Goal: Transaction & Acquisition: Subscribe to service/newsletter

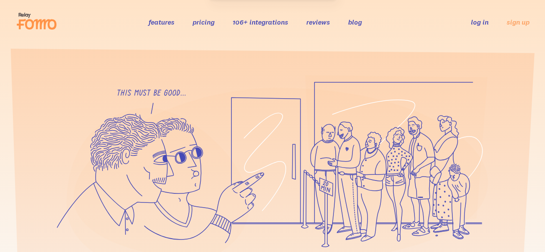
click at [202, 21] on link "pricing" at bounding box center [204, 22] width 22 height 9
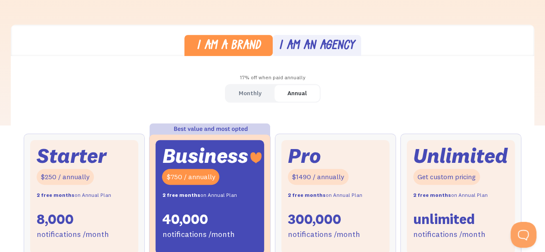
scroll to position [258, 0]
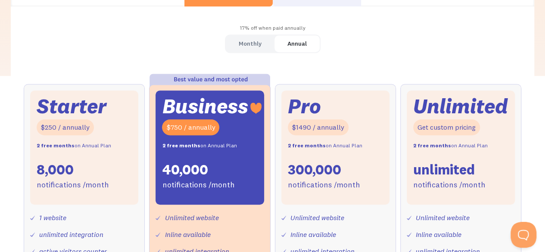
click at [258, 40] on div "Monthly" at bounding box center [250, 43] width 23 height 12
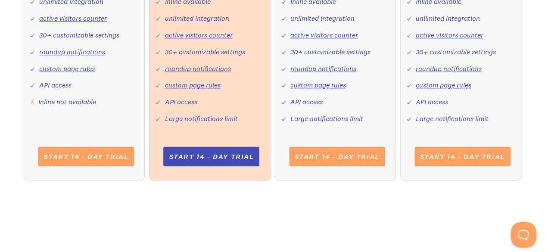
scroll to position [474, 0]
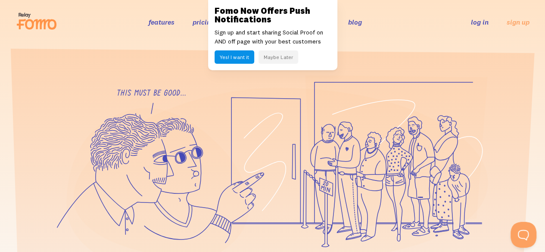
click at [277, 58] on button "Maybe Later" at bounding box center [278, 56] width 40 height 13
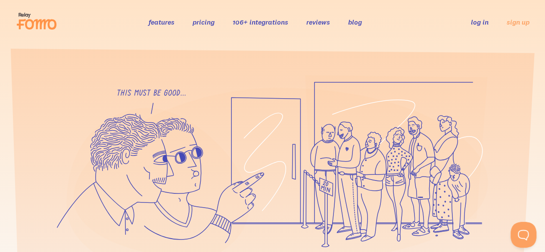
click at [200, 27] on li "pricing" at bounding box center [204, 22] width 22 height 10
click at [201, 27] on div "features pricing 106+ integrations reviews blog log in sign up log in sign up" at bounding box center [273, 21] width 514 height 23
click at [202, 25] on link "pricing" at bounding box center [204, 22] width 22 height 9
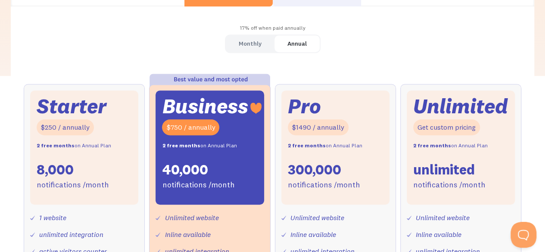
click at [261, 37] on link "Monthly" at bounding box center [250, 43] width 49 height 17
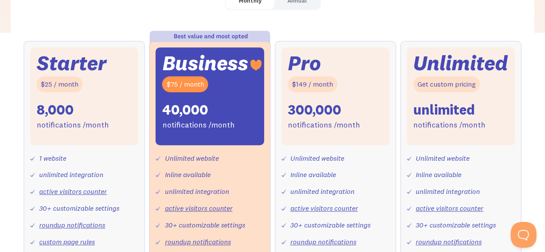
scroll to position [431, 0]
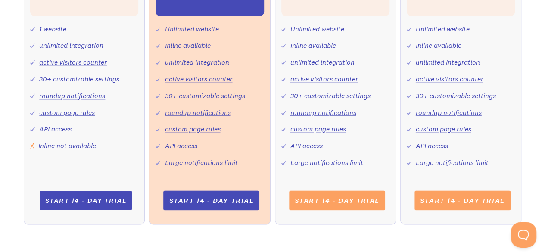
click at [88, 199] on link "Start 14 - day trial" at bounding box center [86, 200] width 92 height 19
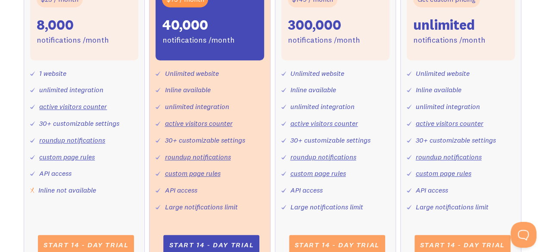
scroll to position [302, 0]
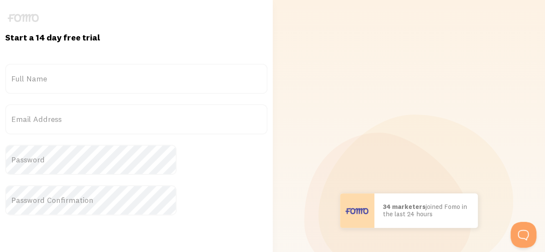
click at [93, 88] on label "Full Name" at bounding box center [136, 79] width 262 height 30
click at [93, 88] on input "Full Name" at bounding box center [136, 79] width 262 height 30
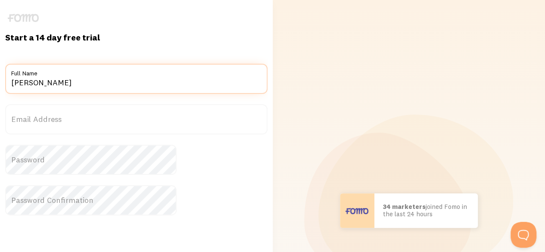
type input "John steeve"
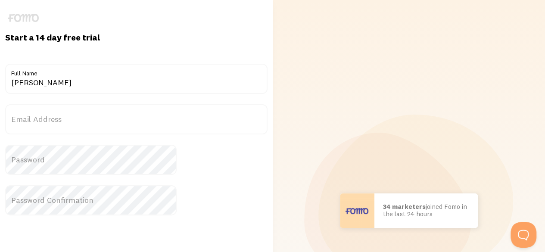
click at [81, 120] on label "Email Address" at bounding box center [136, 119] width 262 height 30
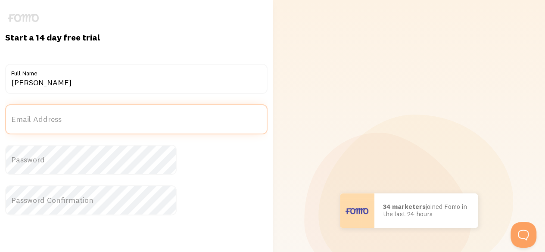
click at [81, 120] on input "Email Address" at bounding box center [136, 119] width 262 height 30
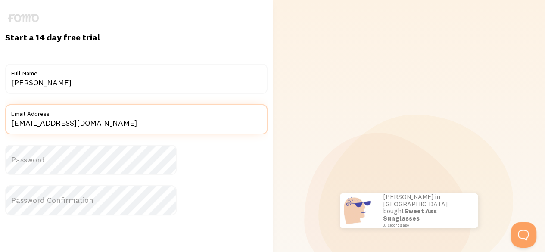
type input "blixtbygg@gmail.com"
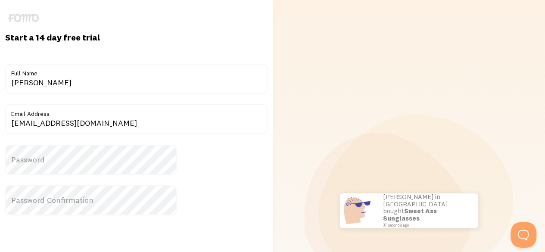
click at [108, 155] on label "Password" at bounding box center [136, 160] width 262 height 30
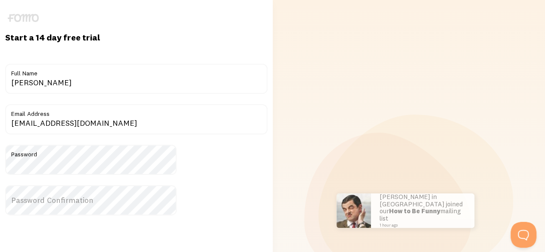
click at [58, 207] on label "Password Confirmation" at bounding box center [136, 200] width 262 height 30
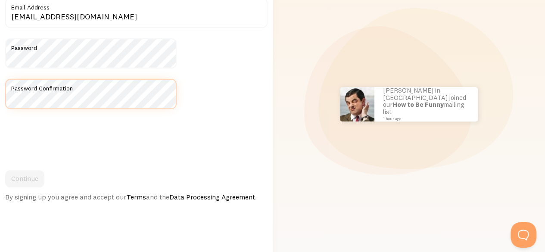
scroll to position [129, 0]
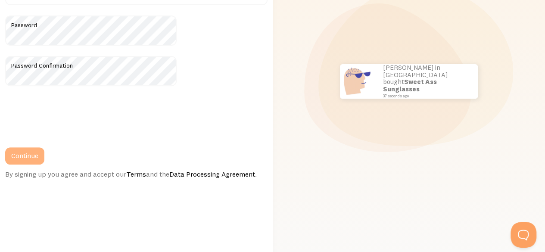
click at [44, 159] on button "Continue" at bounding box center [24, 155] width 39 height 17
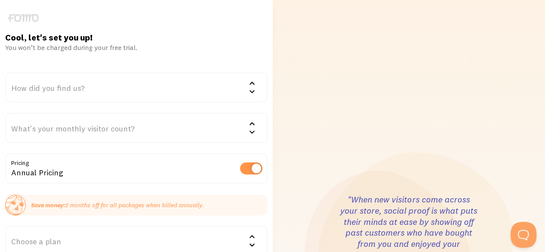
click at [170, 84] on div "How did you find us?" at bounding box center [136, 87] width 262 height 30
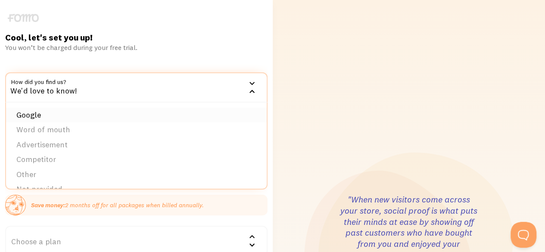
click at [103, 119] on li "Google" at bounding box center [136, 115] width 261 height 15
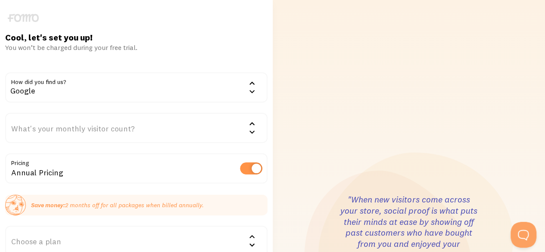
click at [89, 132] on div "What's your monthly visitor count?" at bounding box center [136, 128] width 262 height 30
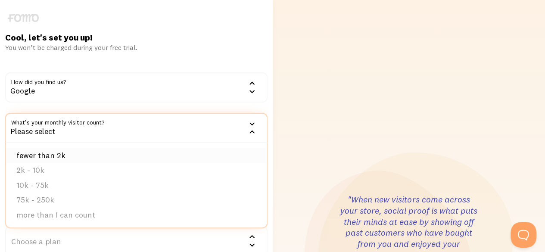
click at [90, 156] on li "fewer than 2k" at bounding box center [136, 155] width 261 height 15
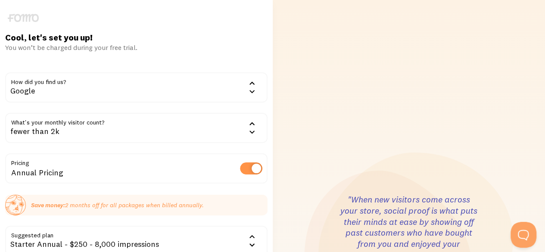
click at [240, 164] on label at bounding box center [251, 168] width 22 height 12
click at [240, 164] on input "checkbox" at bounding box center [251, 168] width 22 height 12
checkbox input "false"
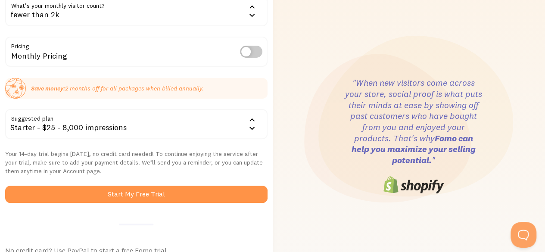
scroll to position [129, 0]
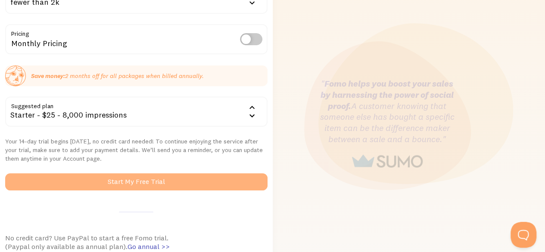
click at [158, 181] on button "Start My Free Trial" at bounding box center [136, 181] width 262 height 17
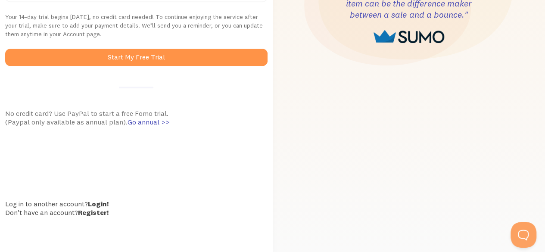
scroll to position [262, 0]
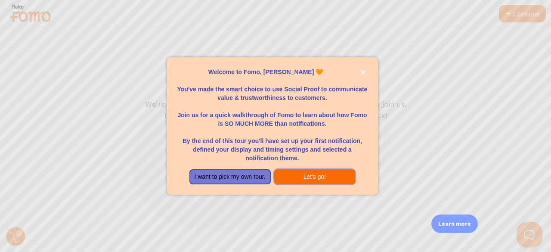
click at [314, 179] on button "Let's go!" at bounding box center [314, 177] width 81 height 16
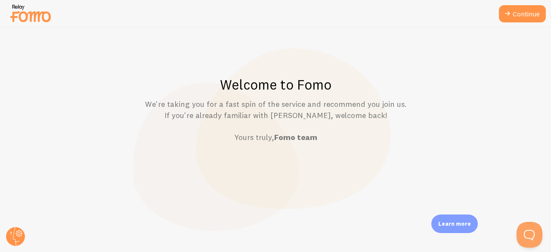
click at [283, 121] on p "We're taking you for a fast spin of the service and recommend you join us. If y…" at bounding box center [276, 121] width 510 height 44
click at [507, 12] on icon at bounding box center [508, 14] width 10 height 10
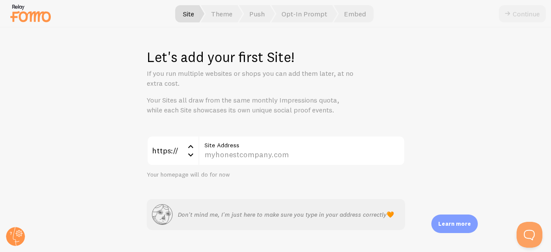
click at [242, 149] on label "Site Address" at bounding box center [302, 143] width 207 height 15
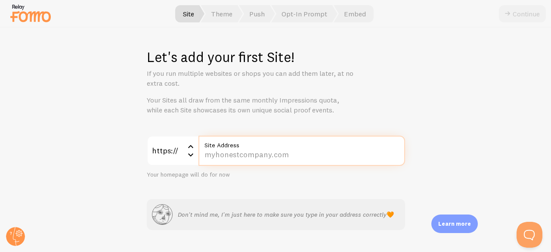
click at [242, 149] on input "Site Address" at bounding box center [302, 151] width 207 height 30
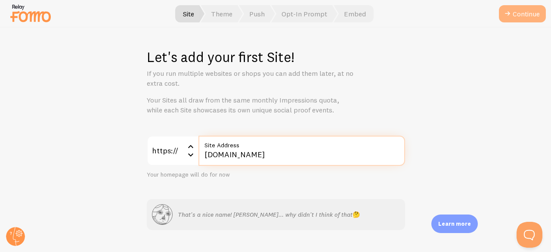
type input "[DOMAIN_NAME]"
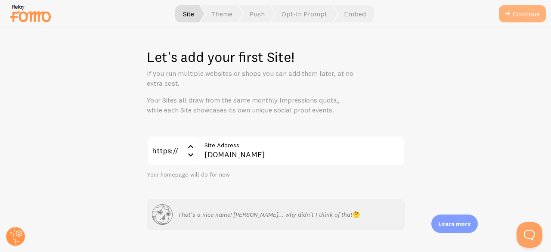
click at [528, 18] on button "Continue" at bounding box center [522, 13] width 47 height 17
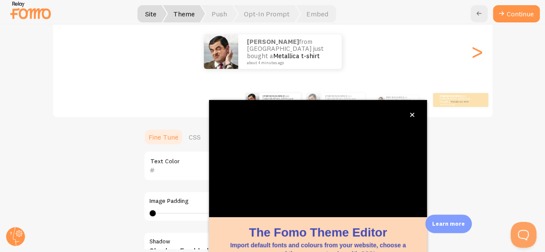
scroll to position [7, 0]
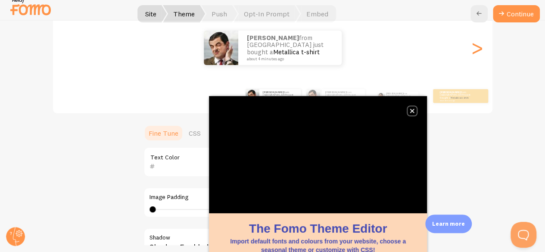
click at [414, 114] on button "close," at bounding box center [412, 110] width 9 height 9
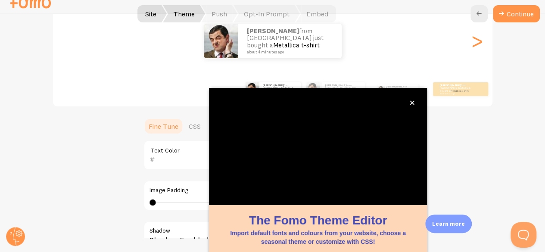
scroll to position [105, 0]
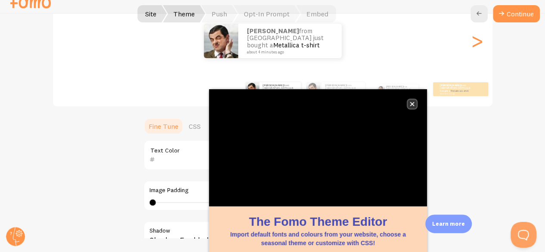
click at [413, 104] on icon "close," at bounding box center [412, 104] width 5 height 5
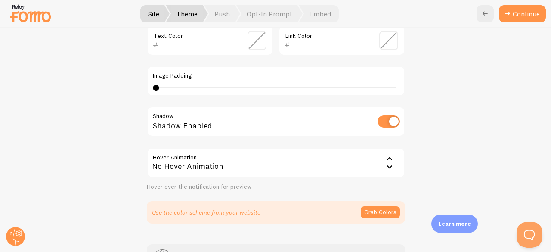
scroll to position [234, 0]
click at [244, 164] on div "No Hover Animation" at bounding box center [276, 162] width 258 height 30
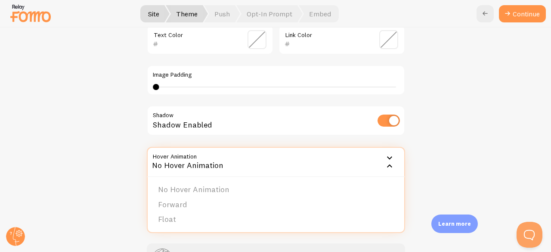
click at [244, 164] on div "No Hover Animation" at bounding box center [276, 162] width 258 height 30
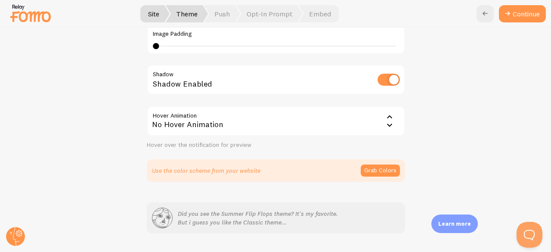
scroll to position [277, 0]
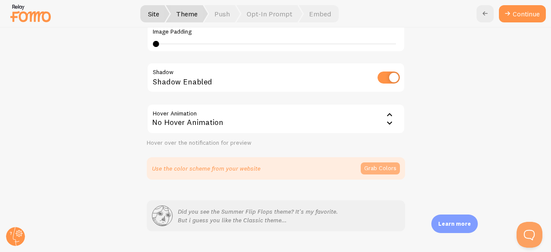
click at [376, 168] on button "Grab Colors" at bounding box center [380, 168] width 39 height 12
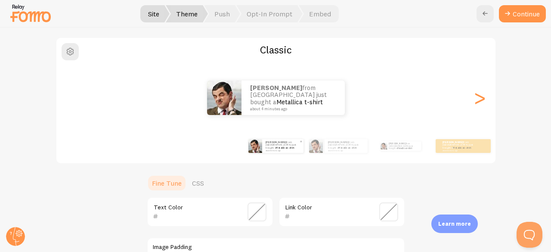
scroll to position [105, 0]
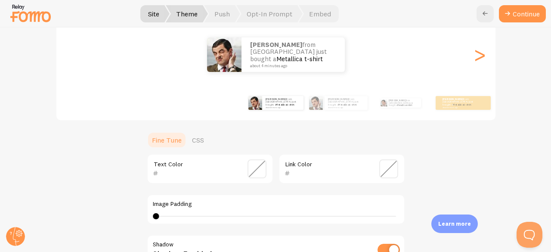
click at [250, 176] on span at bounding box center [257, 168] width 19 height 19
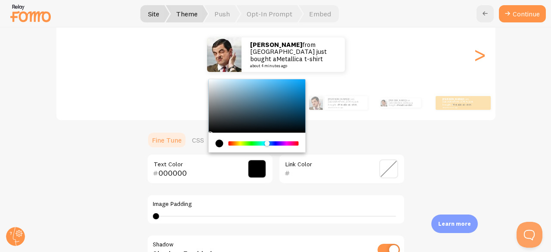
drag, startPoint x: 231, startPoint y: 141, endPoint x: 264, endPoint y: 148, distance: 33.5
click at [264, 148] on div "Chrome color picker" at bounding box center [256, 143] width 97 height 20
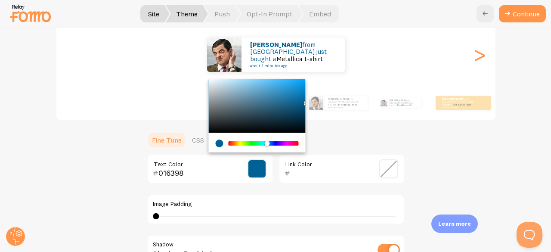
type input "006196"
drag, startPoint x: 287, startPoint y: 99, endPoint x: 302, endPoint y: 101, distance: 15.2
click at [302, 101] on div "Classic [PERSON_NAME] from [GEOGRAPHIC_DATA] just bought a Metallica t-shirt ab…" at bounding box center [276, 171] width 510 height 355
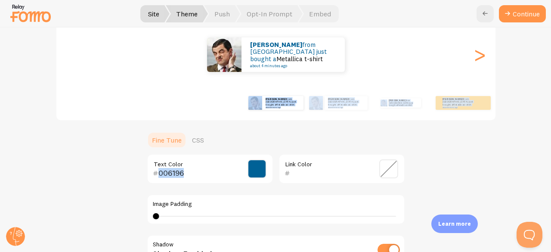
click at [407, 140] on div "Classic [PERSON_NAME] from [GEOGRAPHIC_DATA] just bought a Metallica t-shirt ab…" at bounding box center [276, 171] width 510 height 355
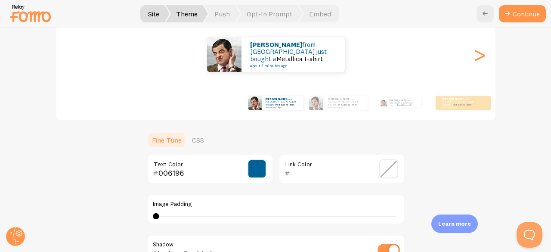
click at [382, 168] on span at bounding box center [389, 168] width 19 height 19
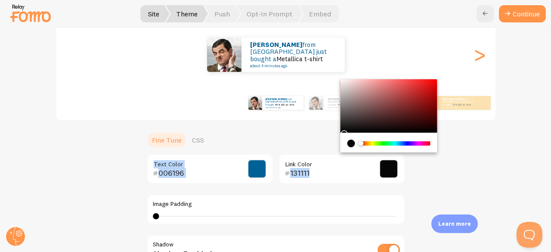
type input "060606"
drag, startPoint x: 442, startPoint y: 87, endPoint x: 327, endPoint y: 131, distance: 123.8
click at [327, 131] on section "Fine Tune CSS 006196 Text Color 060606 Link Color Image Padding 0 0 - undefined…" at bounding box center [276, 239] width 258 height 217
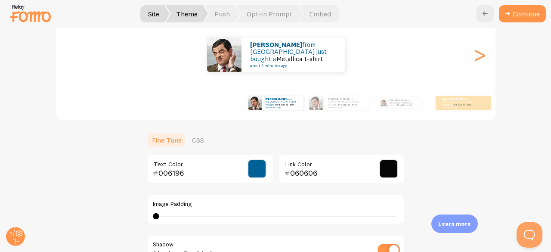
click at [445, 178] on div "Classic [PERSON_NAME] from [GEOGRAPHIC_DATA] just bought a Metallica t-shirt ab…" at bounding box center [276, 171] width 510 height 355
click at [248, 170] on span at bounding box center [257, 168] width 19 height 19
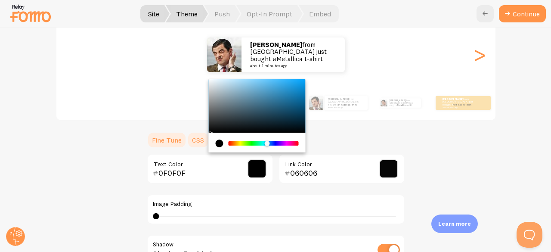
type input "000000"
drag, startPoint x: 220, startPoint y: 113, endPoint x: 196, endPoint y: 135, distance: 32.3
click at [196, 135] on section "Fine Tune CSS 000000 Text Color 060606 Link Color Image Padding 0 0 - undefined…" at bounding box center [276, 239] width 258 height 217
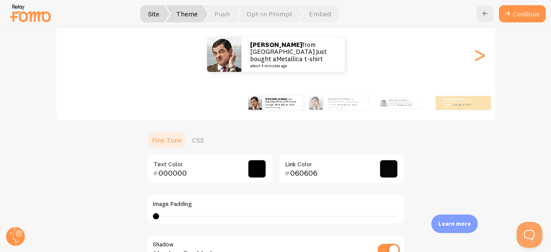
click at [386, 170] on span at bounding box center [389, 168] width 19 height 19
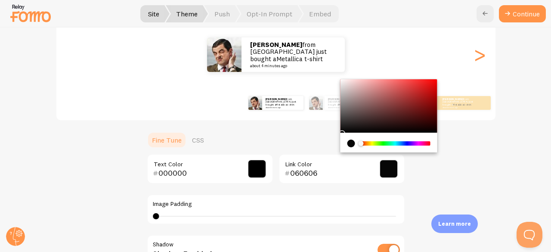
drag, startPoint x: 387, startPoint y: 148, endPoint x: 397, endPoint y: 146, distance: 10.5
click at [397, 146] on div "Chrome color picker" at bounding box center [388, 143] width 97 height 20
click at [392, 143] on div "Chrome color picker" at bounding box center [395, 143] width 68 height 4
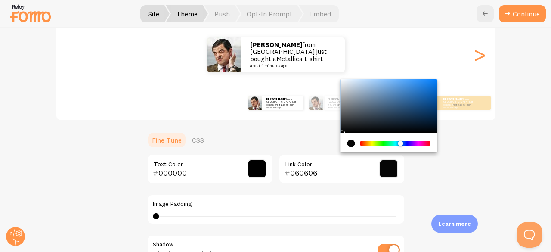
drag, startPoint x: 392, startPoint y: 143, endPoint x: 402, endPoint y: 119, distance: 26.6
click at [398, 143] on div "Chrome color picker" at bounding box center [400, 143] width 5 height 5
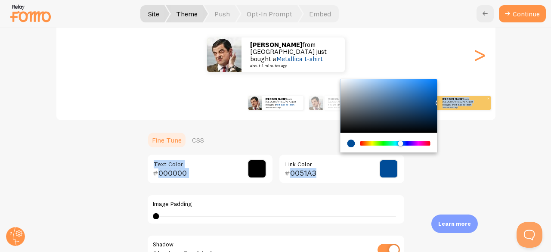
drag, startPoint x: 404, startPoint y: 113, endPoint x: 442, endPoint y: 101, distance: 39.8
click at [442, 101] on div "Classic [PERSON_NAME] from [GEOGRAPHIC_DATA] just bought a Metallica t-shirt ab…" at bounding box center [276, 171] width 510 height 355
type input "004C98"
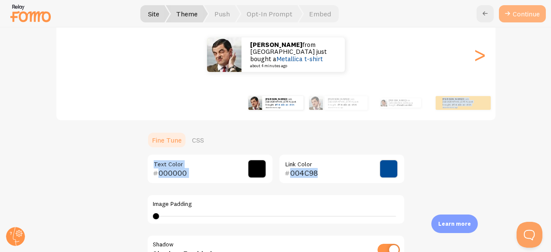
click at [518, 16] on button "Continue" at bounding box center [522, 13] width 47 height 17
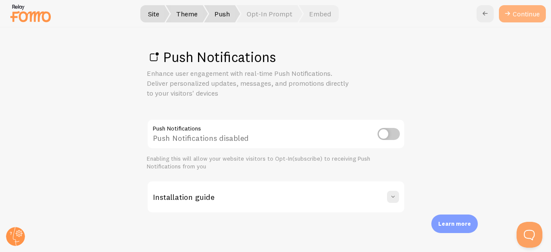
click at [522, 13] on link "Continue" at bounding box center [522, 13] width 47 height 17
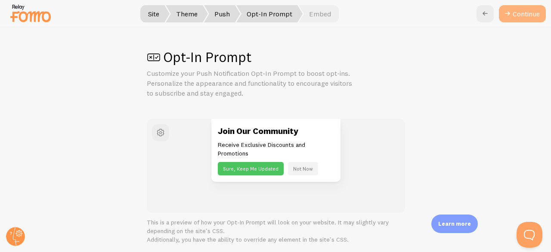
click at [527, 12] on button "Continue" at bounding box center [522, 13] width 47 height 17
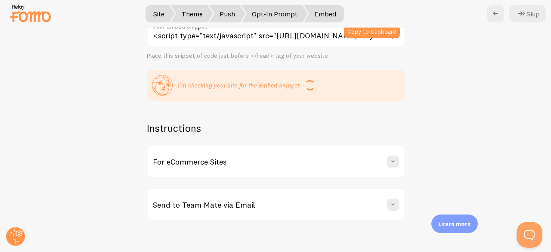
scroll to position [49, 0]
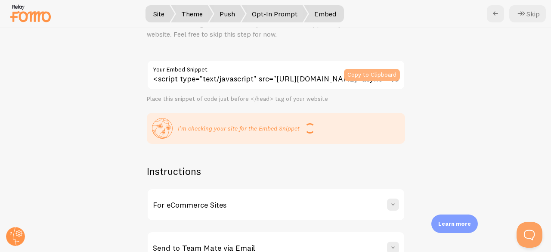
click at [361, 75] on button "Copy to Clipboard" at bounding box center [372, 75] width 56 height 12
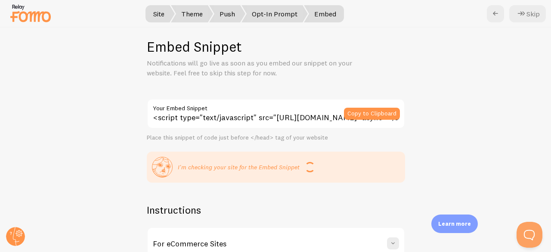
scroll to position [0, 0]
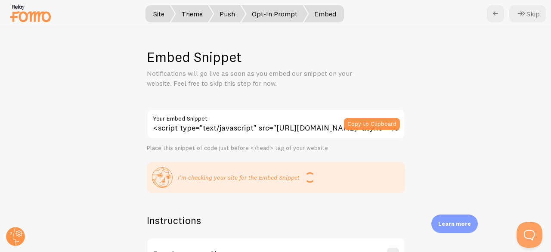
click at [280, 176] on p "I'm checking your site for the Embed Snippet" at bounding box center [239, 177] width 122 height 9
click at [305, 182] on span at bounding box center [310, 177] width 10 height 10
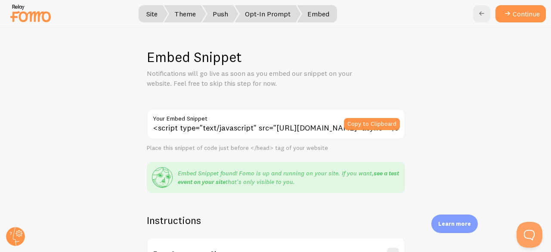
click at [383, 174] on link "see a test event on your site" at bounding box center [288, 177] width 221 height 16
click at [528, 12] on button "Continue" at bounding box center [521, 13] width 50 height 17
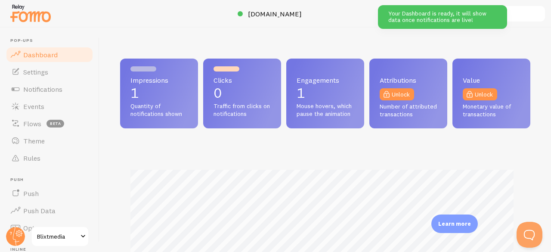
scroll to position [227, 404]
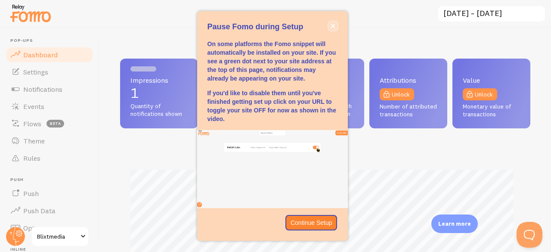
click at [333, 27] on icon "close," at bounding box center [333, 26] width 4 height 4
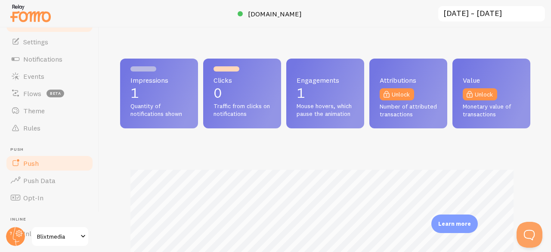
scroll to position [43, 0]
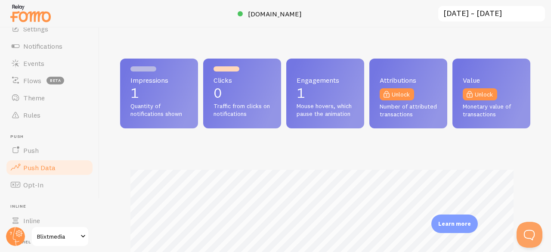
click at [36, 168] on span "Push Data" at bounding box center [39, 167] width 32 height 9
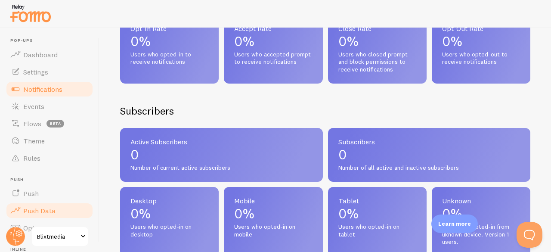
click at [38, 87] on span "Notifications" at bounding box center [42, 89] width 39 height 9
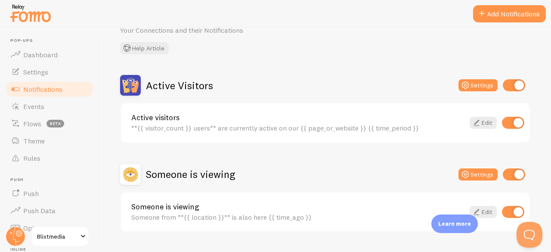
scroll to position [65, 0]
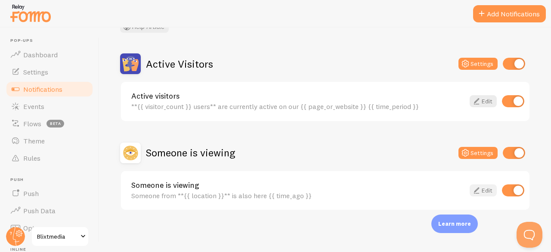
click at [472, 190] on icon at bounding box center [477, 190] width 10 height 10
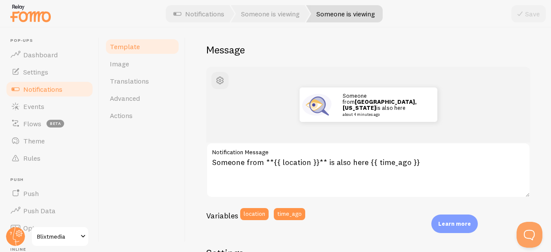
scroll to position [86, 0]
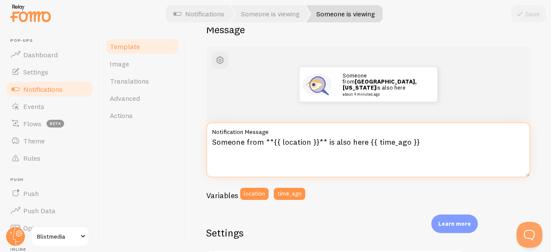
drag, startPoint x: 264, startPoint y: 142, endPoint x: 209, endPoint y: 142, distance: 54.3
click at [209, 142] on textarea "Someone from **{{ location }}** is also here {{ time_ago }}" at bounding box center [368, 149] width 324 height 55
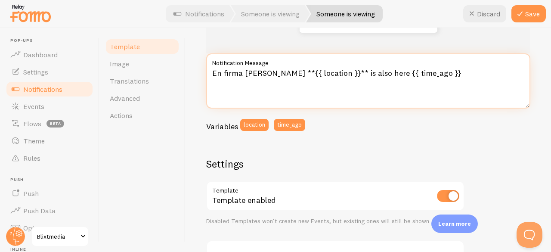
scroll to position [0, 0]
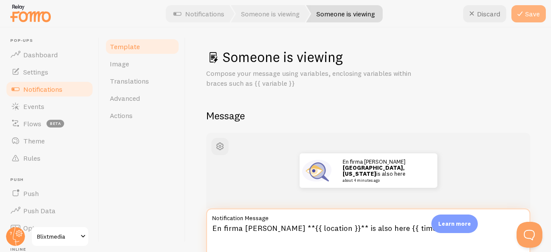
type textarea "En firma [PERSON_NAME] **{{ location }}** is also here {{ time_ago }}"
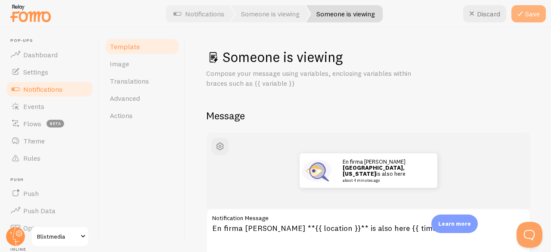
click at [528, 12] on button "Save" at bounding box center [529, 13] width 34 height 17
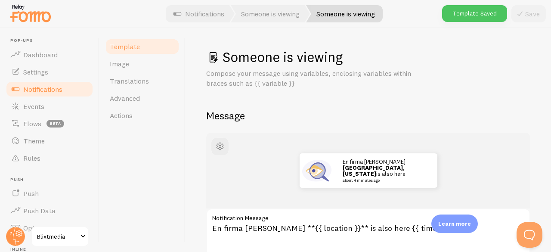
click at [128, 51] on link "Template" at bounding box center [142, 46] width 75 height 17
click at [42, 87] on span "Notifications" at bounding box center [42, 89] width 39 height 9
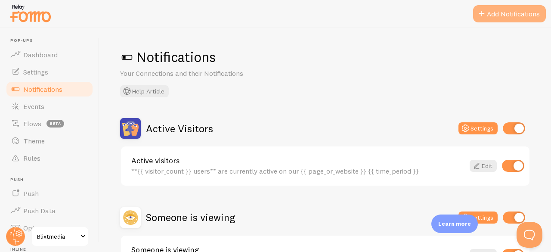
click at [506, 10] on button "Add Notifications" at bounding box center [509, 13] width 73 height 17
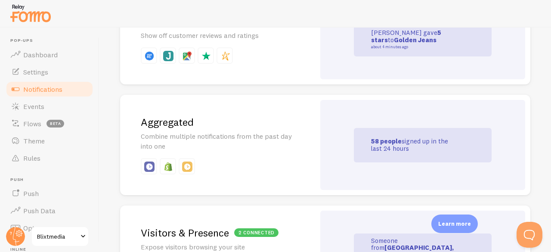
scroll to position [388, 0]
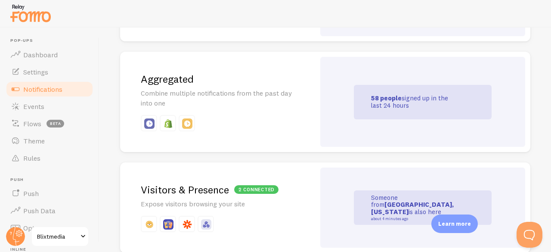
click at [259, 92] on p "Combine multiple notifications from the past day into one" at bounding box center [218, 98] width 154 height 20
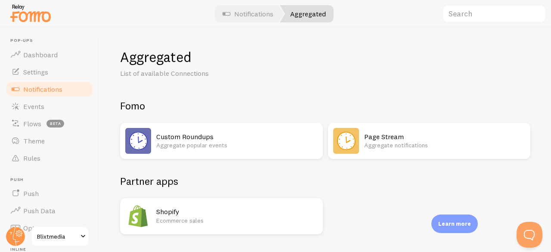
click at [198, 136] on h2 "Custom Roundups" at bounding box center [237, 136] width 162 height 9
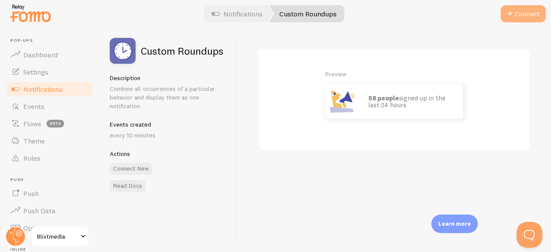
click at [517, 18] on button "Connect" at bounding box center [523, 13] width 45 height 17
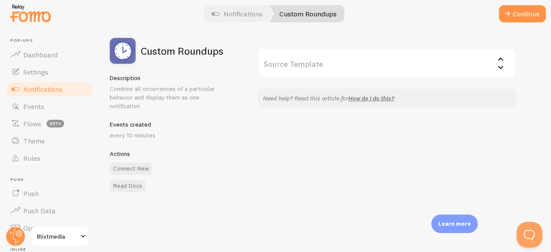
click at [402, 63] on input "Source Template" at bounding box center [387, 63] width 258 height 30
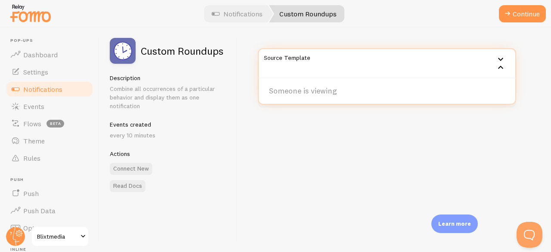
click at [258, 171] on div "Source Template Someone is viewing Need help? Read this article for How do I do…" at bounding box center [394, 140] width 314 height 224
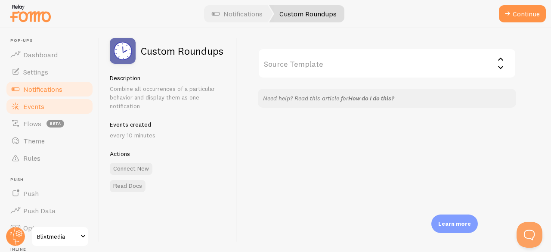
click at [44, 112] on link "Events" at bounding box center [49, 106] width 89 height 17
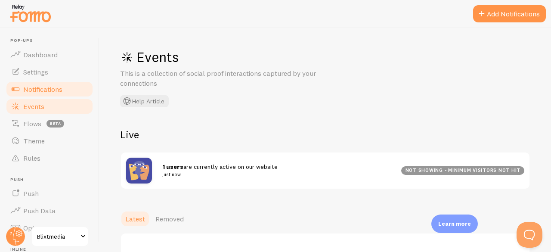
click at [39, 86] on span "Notifications" at bounding box center [42, 89] width 39 height 9
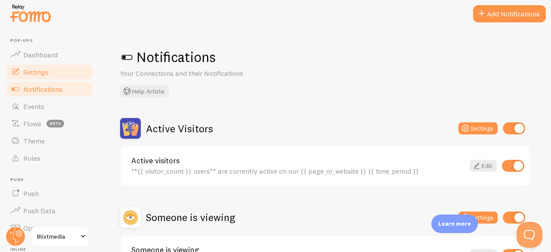
click at [39, 65] on link "Settings" at bounding box center [49, 71] width 89 height 17
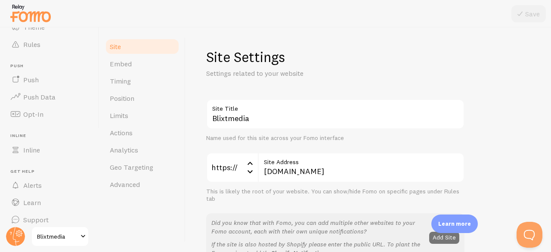
scroll to position [121, 0]
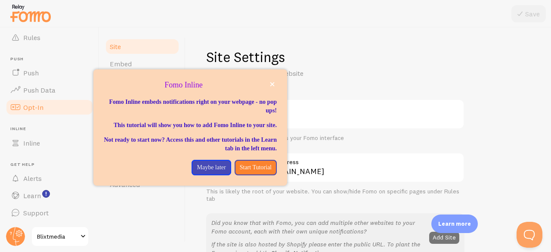
click at [34, 104] on span "Opt-In" at bounding box center [33, 107] width 20 height 9
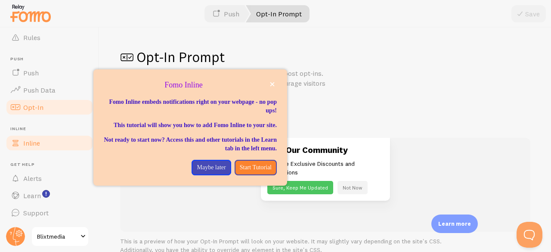
click at [32, 146] on span "Inline" at bounding box center [31, 143] width 17 height 9
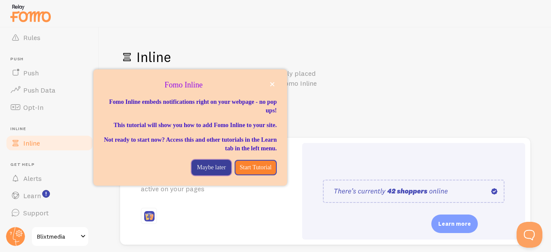
click at [197, 172] on p "Maybe later" at bounding box center [211, 167] width 29 height 9
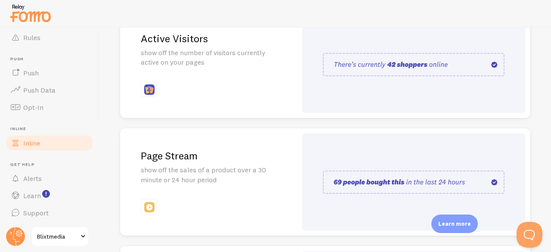
scroll to position [140, 0]
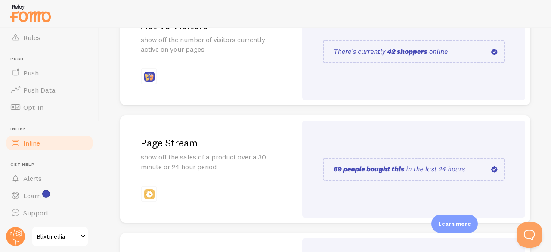
click at [255, 136] on div "Page Stream show off the sales of a product over a 30 minute or 24 hour period" at bounding box center [208, 168] width 177 height 107
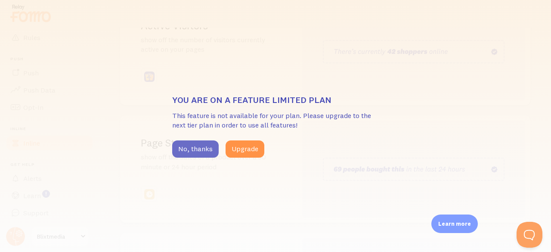
click at [206, 149] on button "No, thanks" at bounding box center [195, 148] width 47 height 17
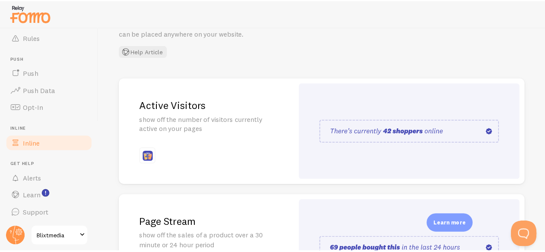
scroll to position [53, 0]
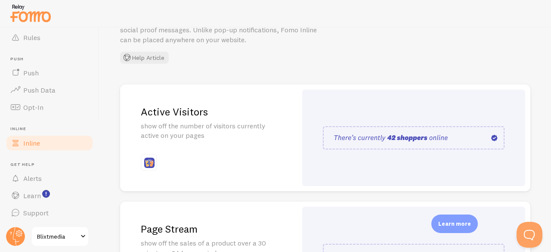
click at [215, 128] on p "show off the number of visitors currently active on your pages" at bounding box center [209, 131] width 136 height 20
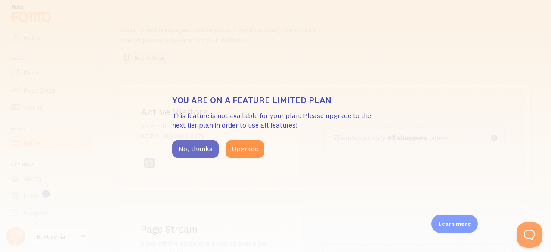
click at [198, 143] on button "No, thanks" at bounding box center [195, 148] width 47 height 17
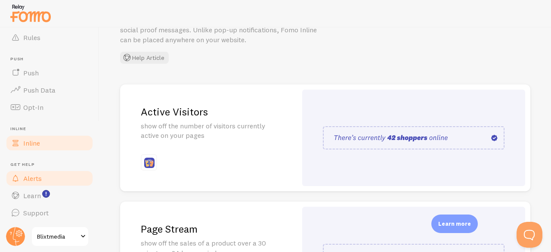
click at [34, 177] on span "Alerts" at bounding box center [32, 178] width 19 height 9
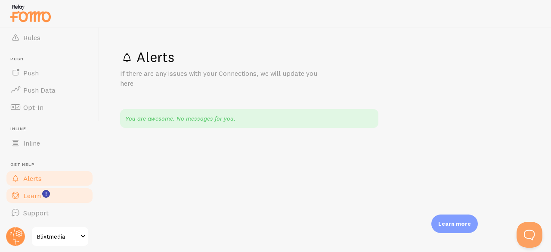
click at [29, 195] on span "Learn" at bounding box center [32, 195] width 18 height 9
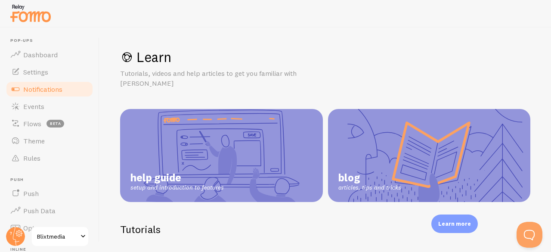
click at [33, 90] on span "Notifications" at bounding box center [42, 89] width 39 height 9
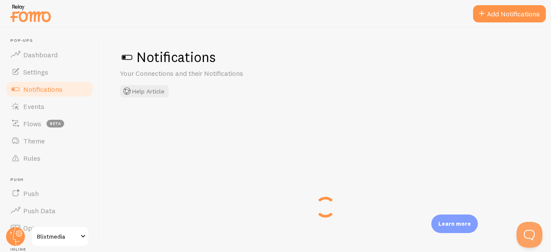
checkbox input "false"
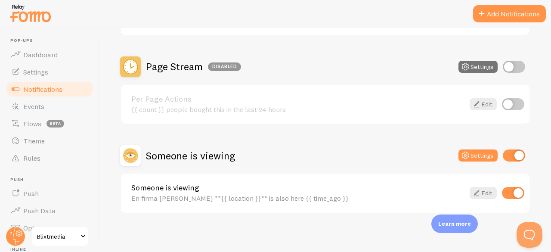
scroll to position [153, 0]
